Goal: Task Accomplishment & Management: Use online tool/utility

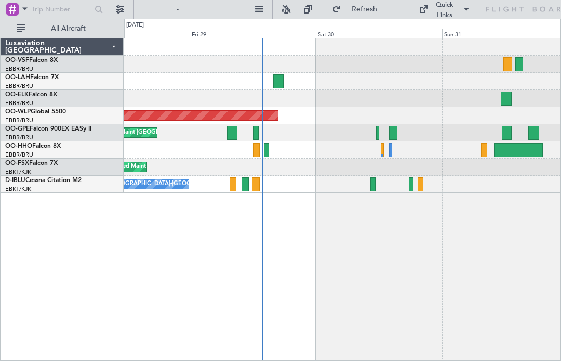
click at [371, 131] on div "Planned Maint [GEOGRAPHIC_DATA] ([GEOGRAPHIC_DATA] National) No Crew [GEOGRAPHI…" at bounding box center [342, 132] width 436 height 17
click at [372, 136] on div "Planned Maint [GEOGRAPHIC_DATA] ([GEOGRAPHIC_DATA] National) No Crew [GEOGRAPHI…" at bounding box center [342, 132] width 436 height 17
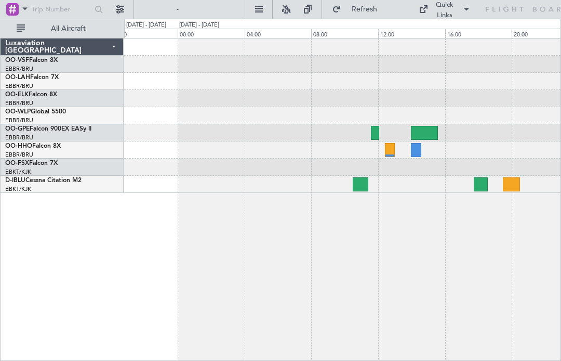
click at [366, 124] on div at bounding box center [342, 132] width 436 height 17
click at [378, 130] on div at bounding box center [375, 133] width 9 height 14
click at [374, 129] on div at bounding box center [375, 133] width 9 height 14
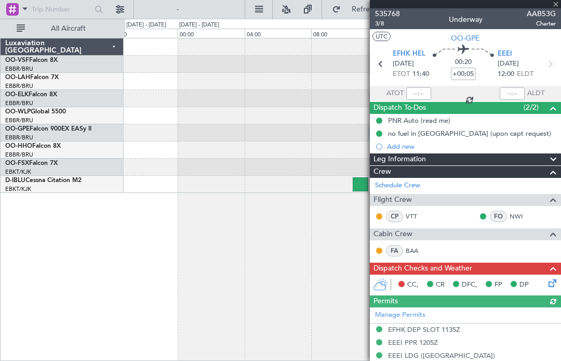
click at [555, 0] on span at bounding box center [556, 4] width 10 height 9
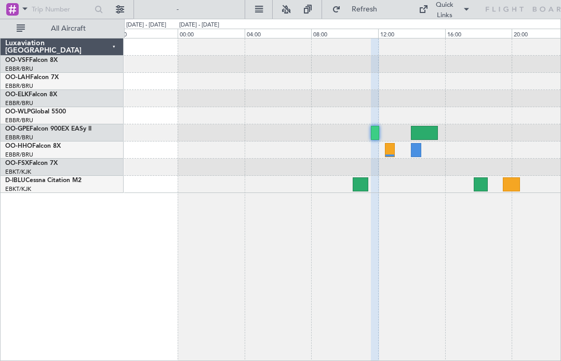
type input "0"
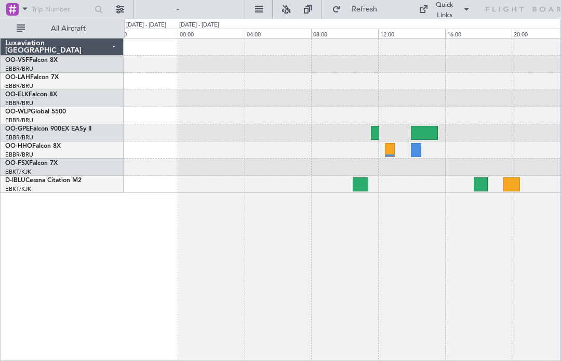
click at [418, 130] on div at bounding box center [424, 133] width 26 height 14
